Goal: Task Accomplishment & Management: Use online tool/utility

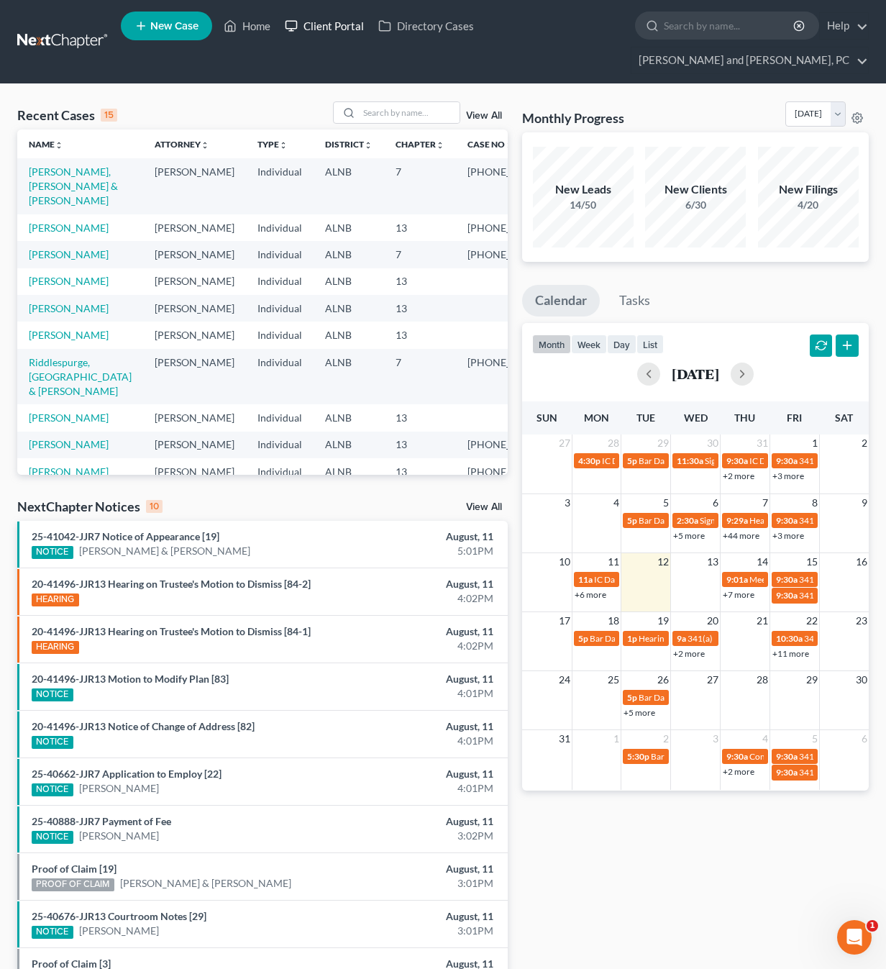
click at [339, 19] on link "Client Portal" at bounding box center [324, 26] width 93 height 26
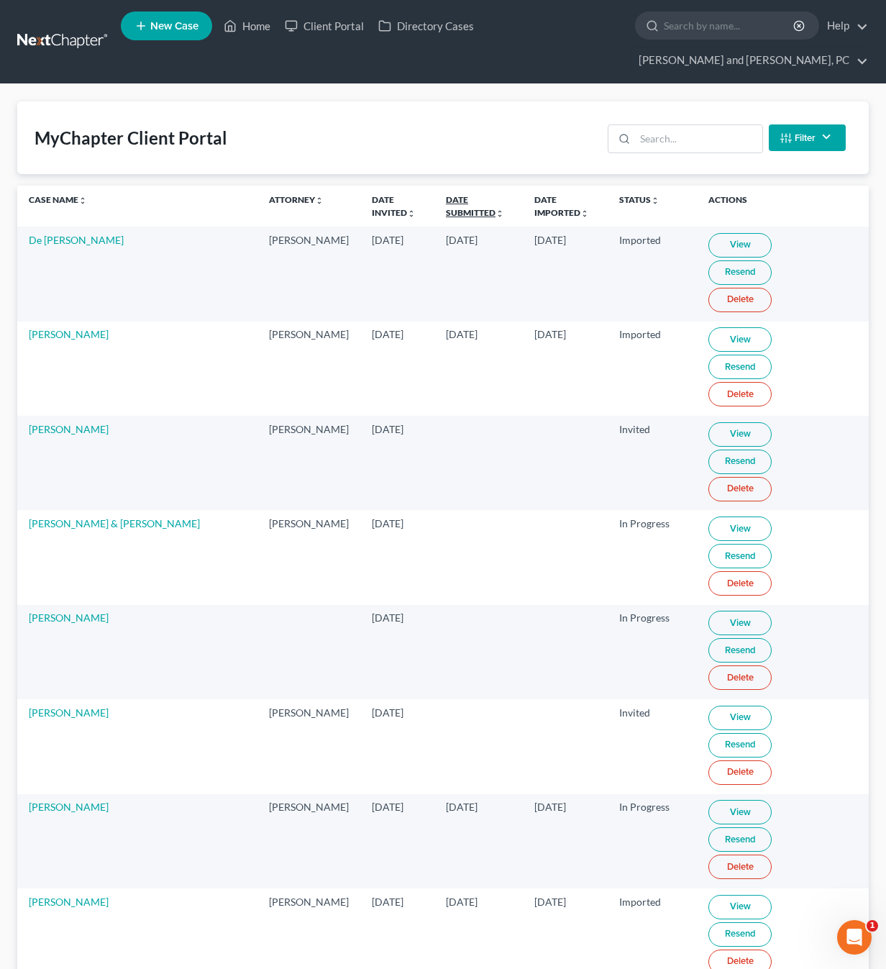
click at [446, 194] on link "Date Submitted unfold_more expand_more expand_less" at bounding box center [475, 205] width 58 height 23
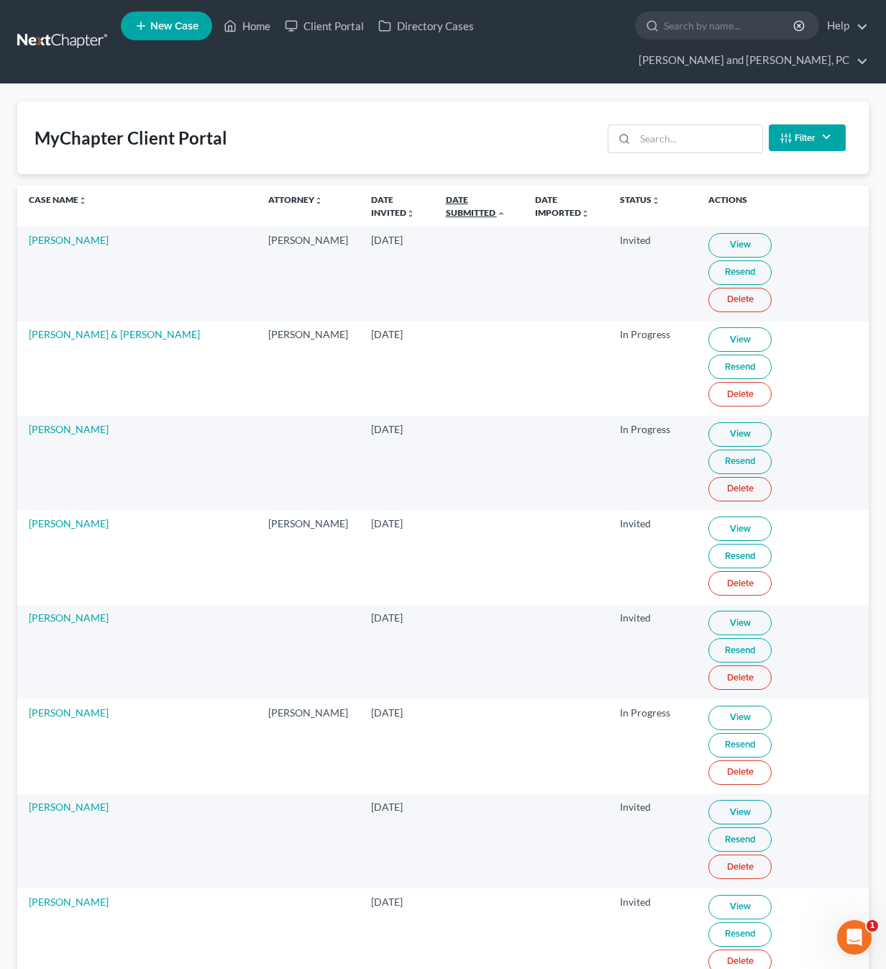
click at [446, 194] on link "Date Submitted unfold_more expand_more expand_less" at bounding box center [476, 205] width 60 height 23
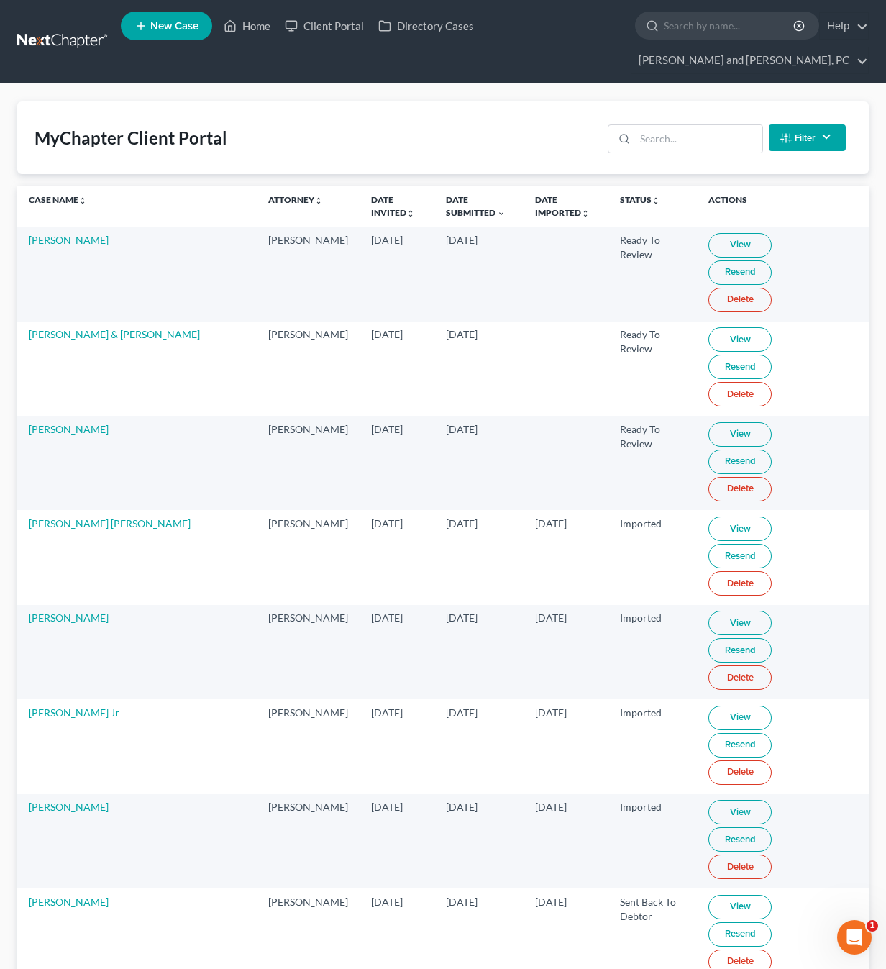
click at [767, 260] on link "Resend" at bounding box center [739, 272] width 63 height 24
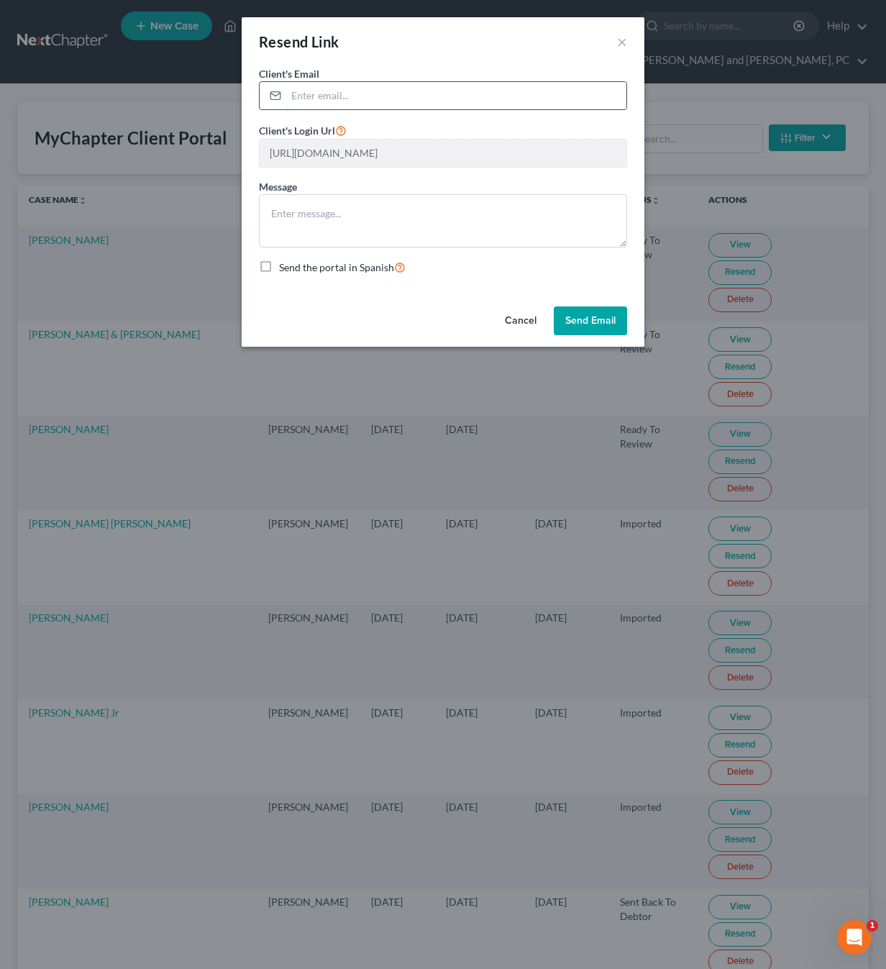
click at [467, 95] on input "email" at bounding box center [456, 95] width 340 height 27
type input "[PERSON_NAME][EMAIL_ADDRESS][PERSON_NAME][DOMAIN_NAME]"
click at [587, 321] on button "Send Email" at bounding box center [590, 320] width 73 height 29
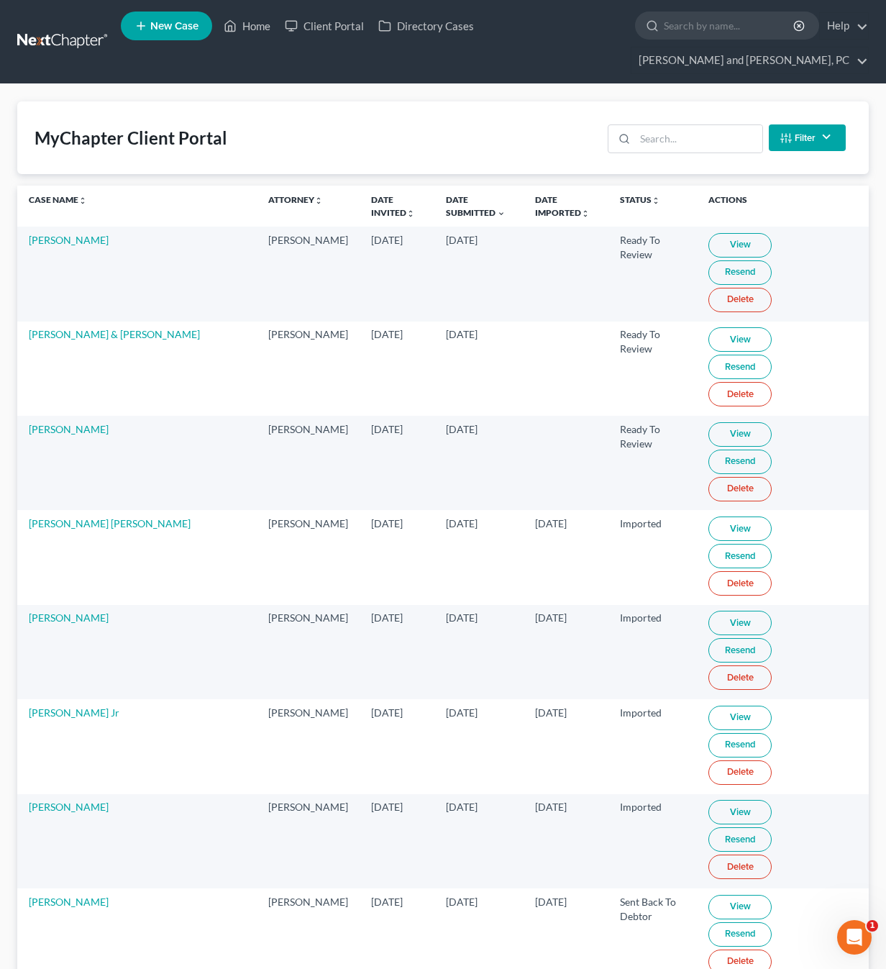
click at [708, 233] on link "View" at bounding box center [739, 245] width 63 height 24
click at [247, 24] on link "Home" at bounding box center [246, 26] width 61 height 26
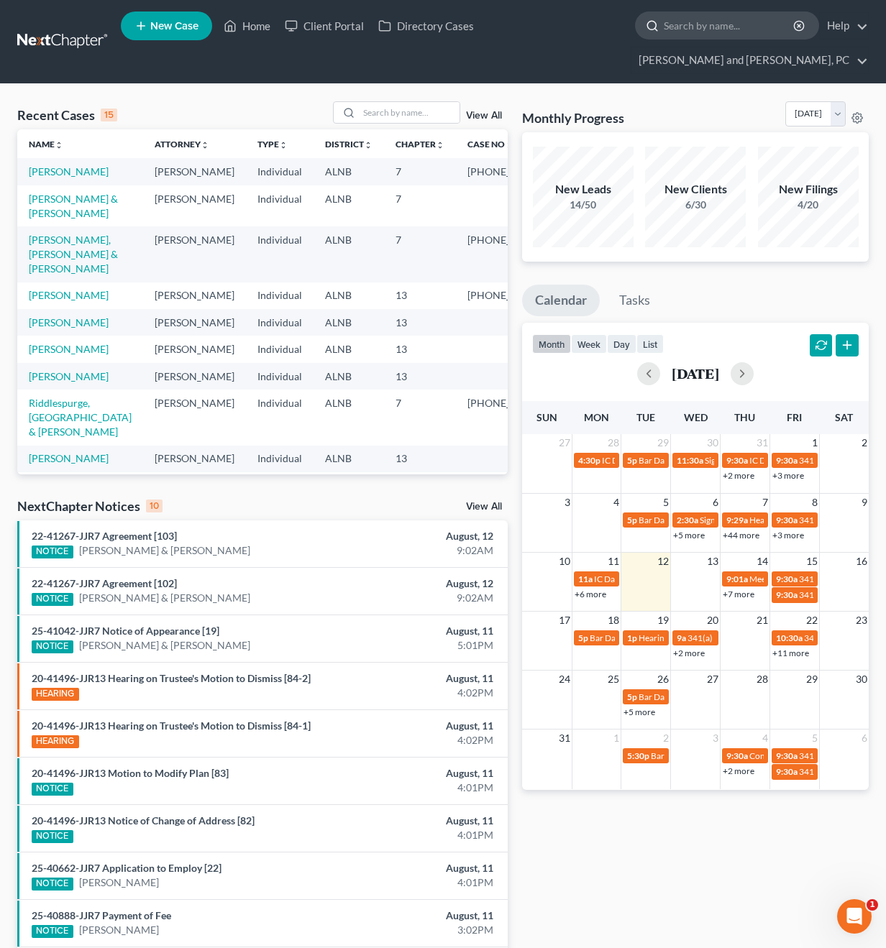
click at [664, 35] on input "search" at bounding box center [730, 25] width 132 height 27
type input "[PERSON_NAME]"
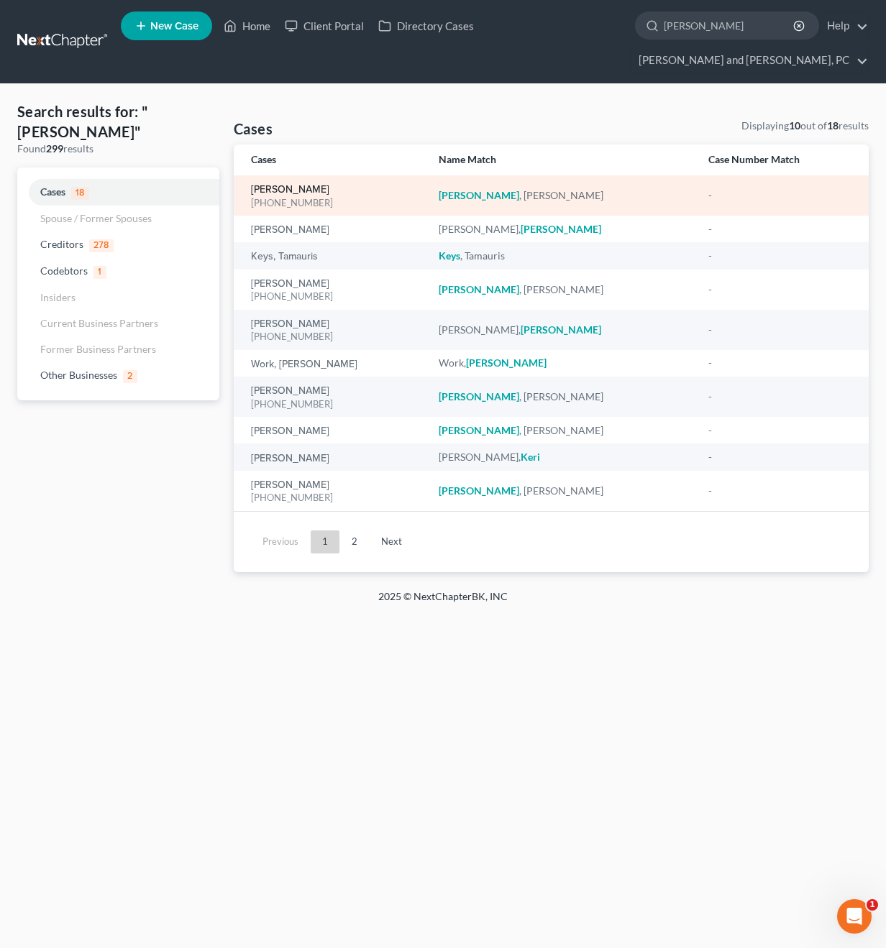
click at [290, 185] on link "Keith, Tania" at bounding box center [290, 190] width 78 height 10
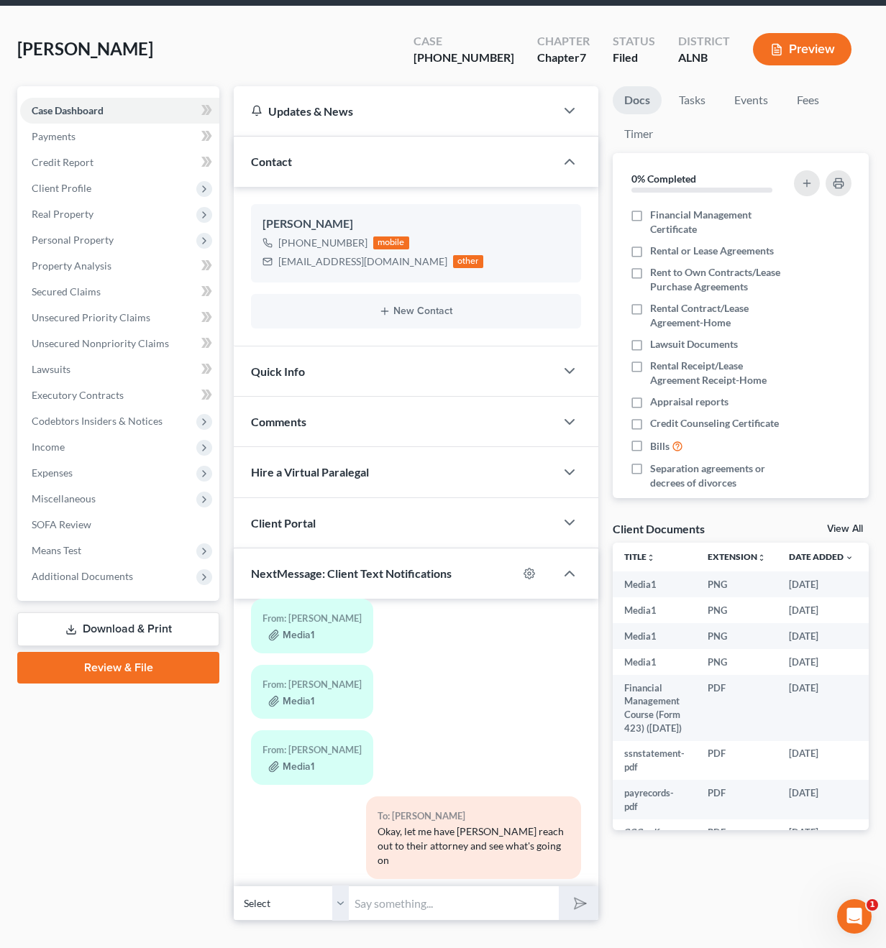
scroll to position [6390, 0]
click at [60, 208] on span "Real Property" at bounding box center [63, 214] width 62 height 12
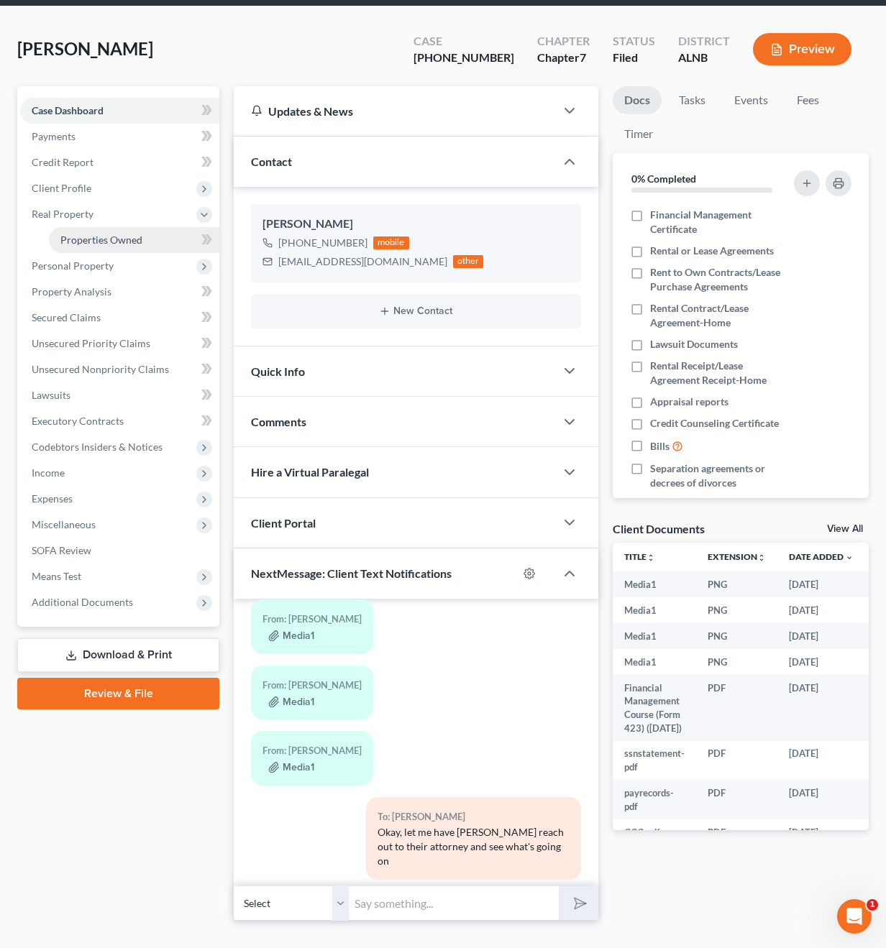
click at [78, 234] on span "Properties Owned" at bounding box center [101, 240] width 82 height 12
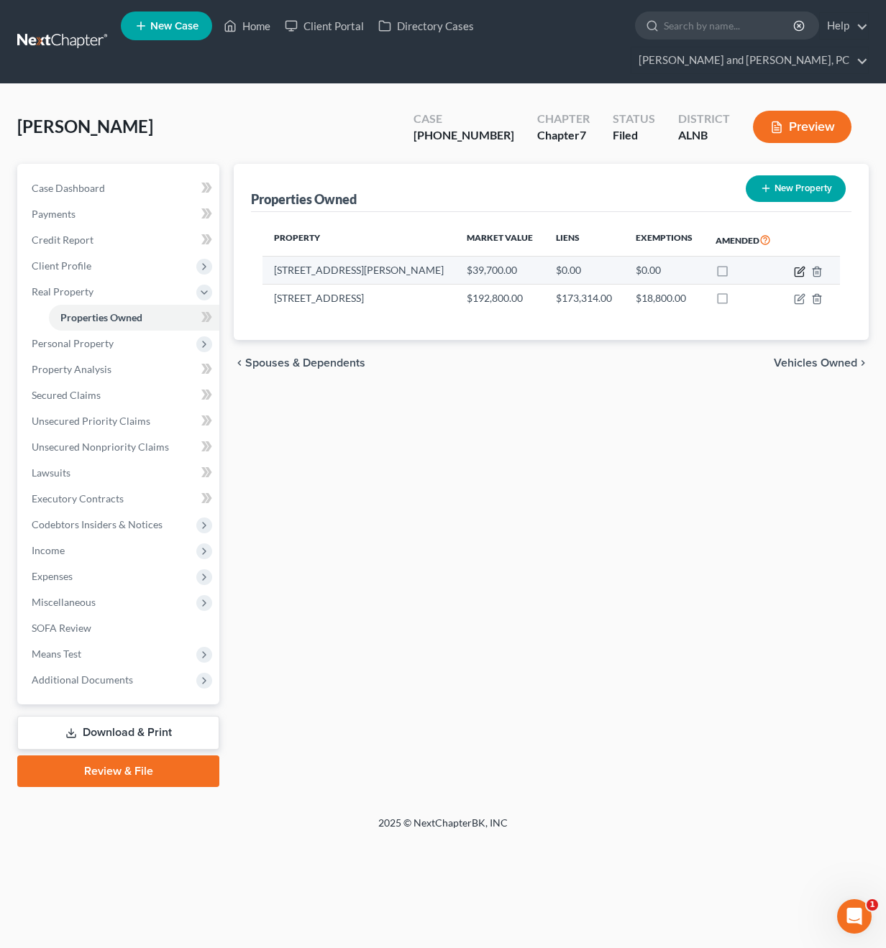
click at [798, 266] on icon "button" at bounding box center [800, 272] width 12 height 12
select select "0"
select select "60"
select select "0"
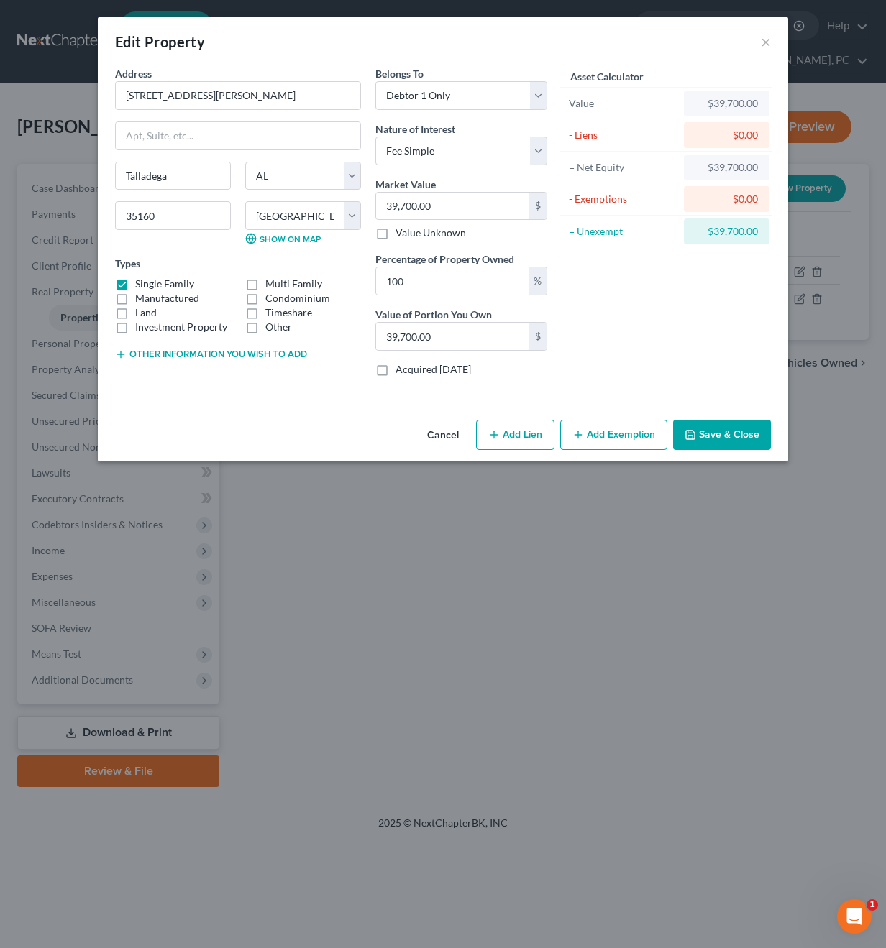
click at [439, 431] on button "Cancel" at bounding box center [443, 435] width 55 height 29
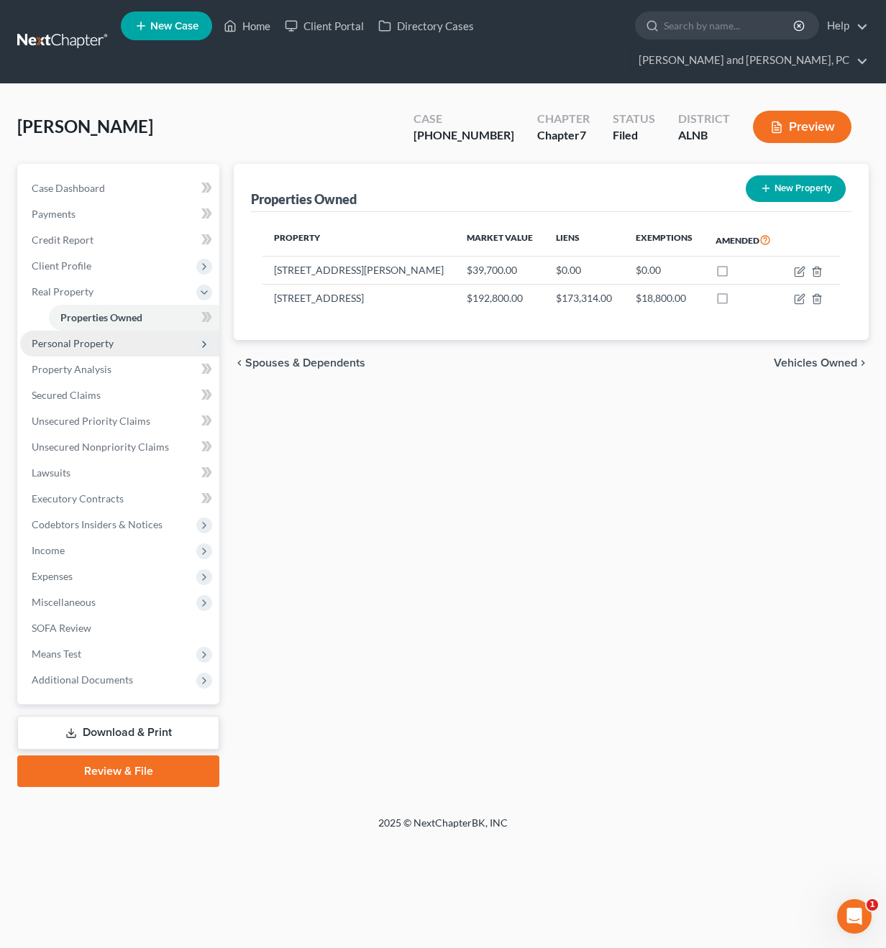
click at [65, 337] on span "Personal Property" at bounding box center [73, 343] width 82 height 12
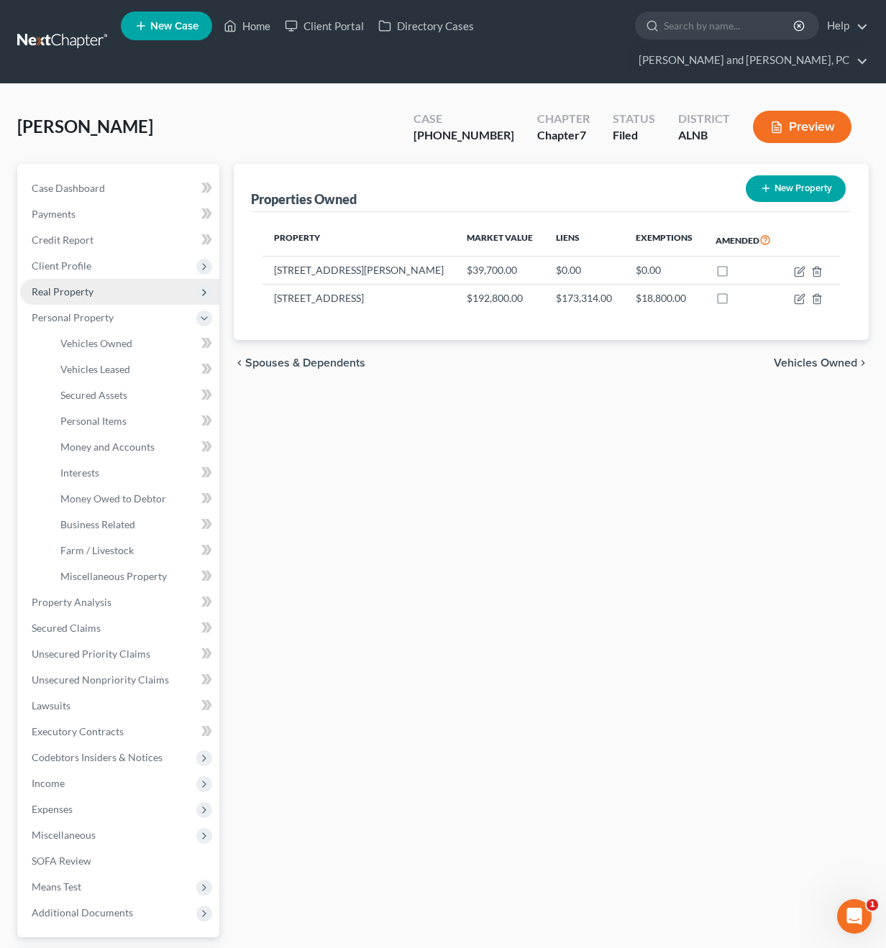
click at [79, 285] on span "Real Property" at bounding box center [63, 291] width 62 height 12
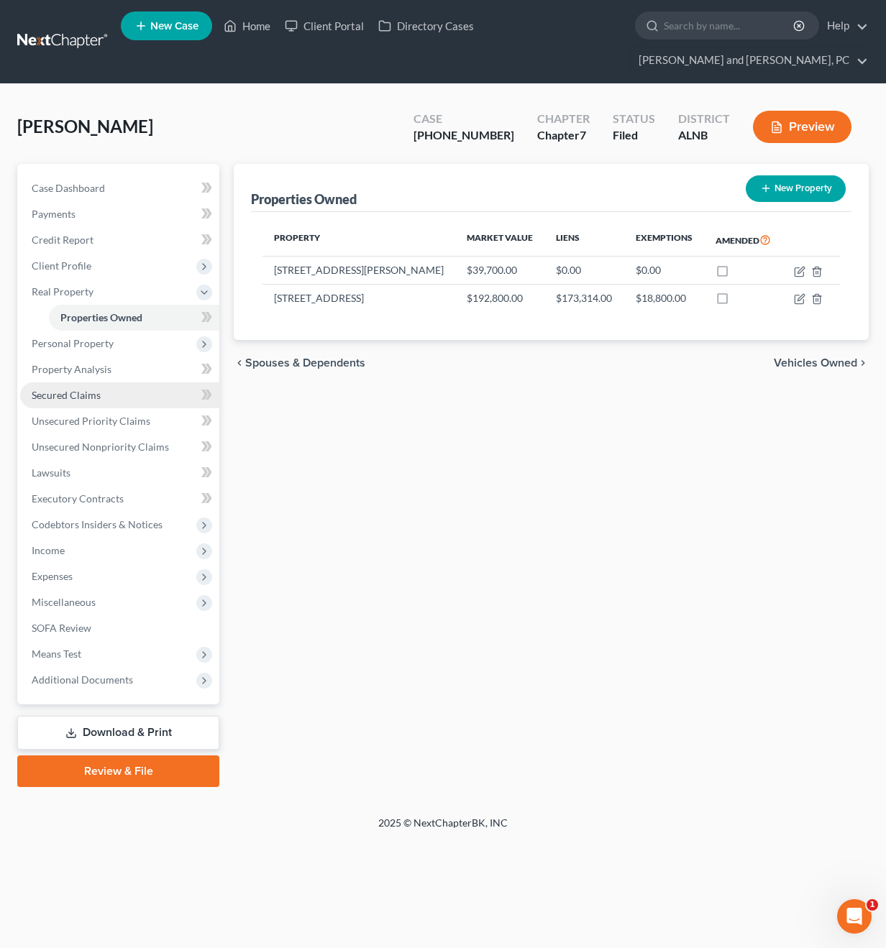
click at [95, 389] on span "Secured Claims" at bounding box center [66, 395] width 69 height 12
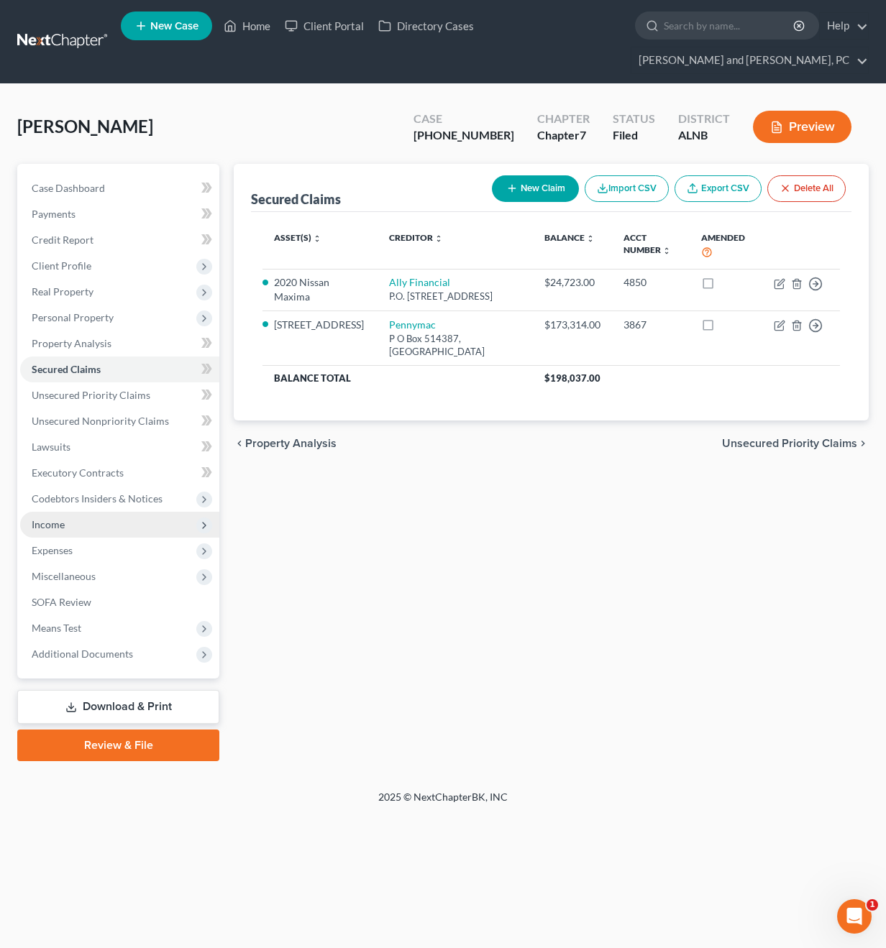
click at [45, 518] on span "Income" at bounding box center [48, 524] width 33 height 12
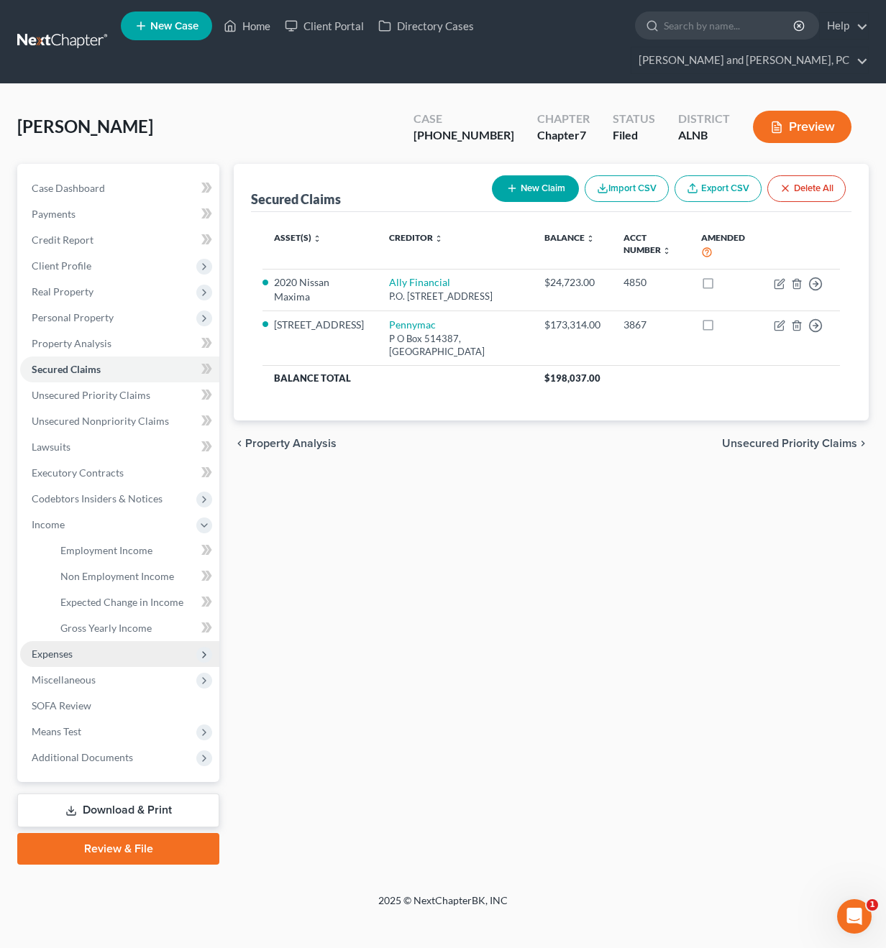
click at [85, 641] on span "Expenses" at bounding box center [119, 654] width 199 height 26
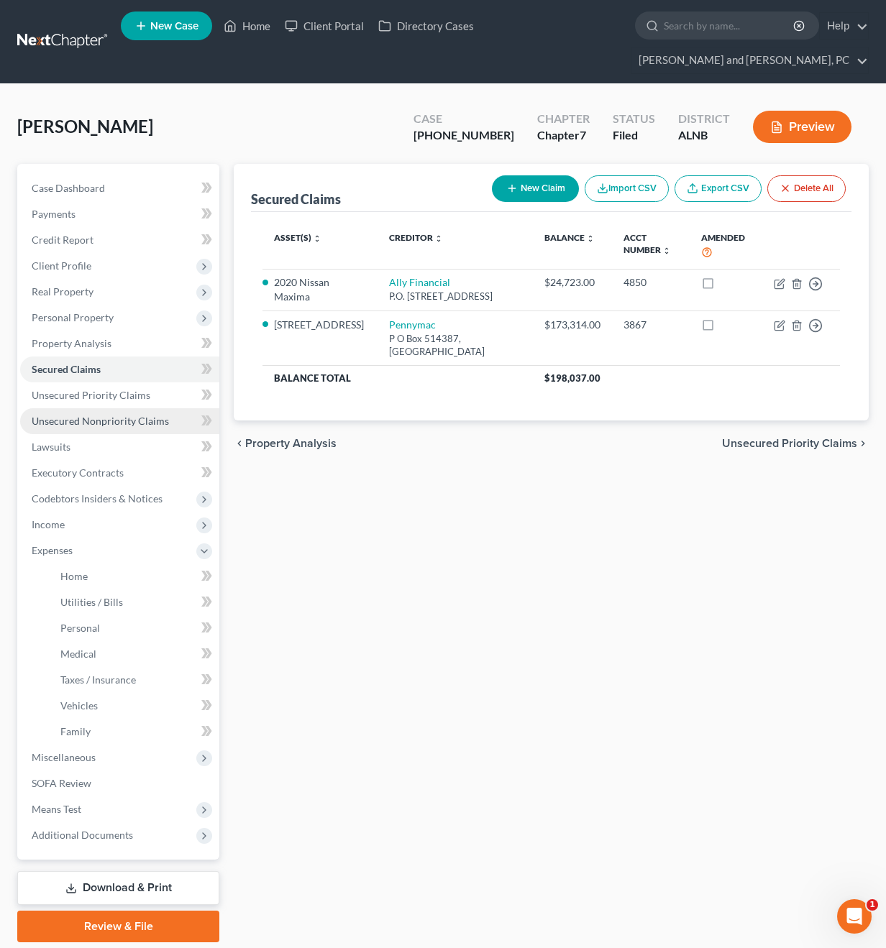
click at [86, 415] on span "Unsecured Nonpriority Claims" at bounding box center [100, 421] width 137 height 12
